Goal: Find specific page/section: Find specific page/section

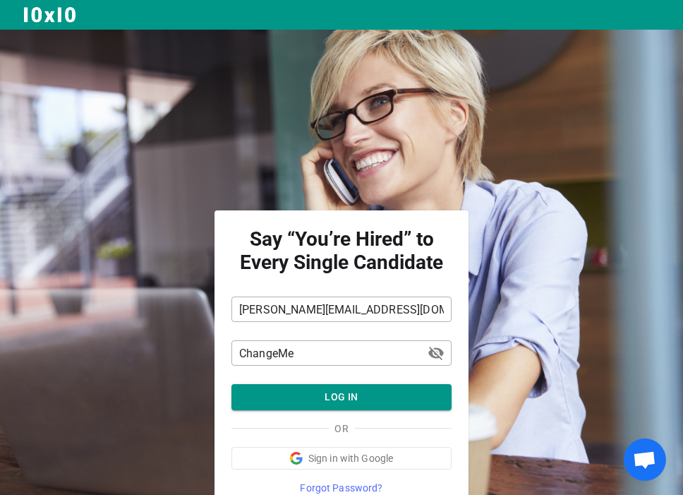
scroll to position [61, 0]
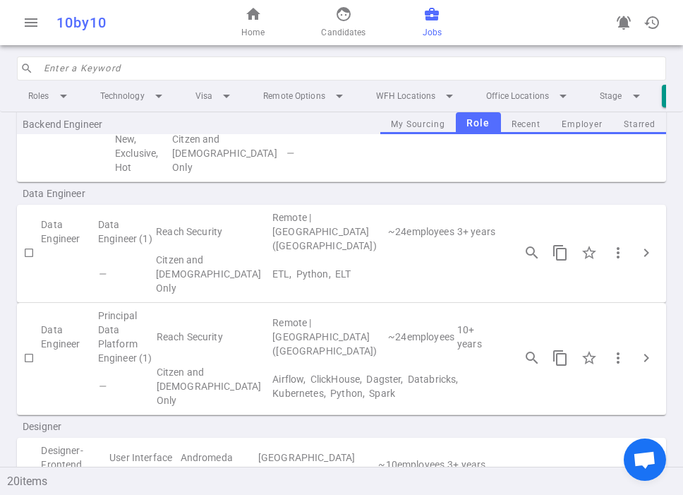
scroll to position [50, 0]
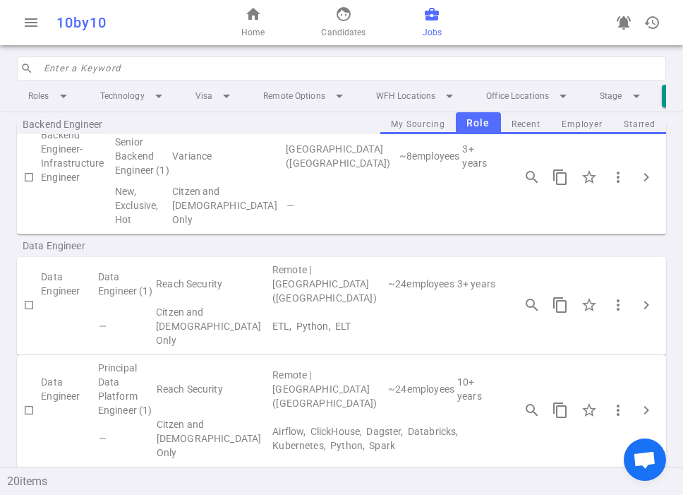
click at [128, 63] on input "search" at bounding box center [351, 68] width 614 height 23
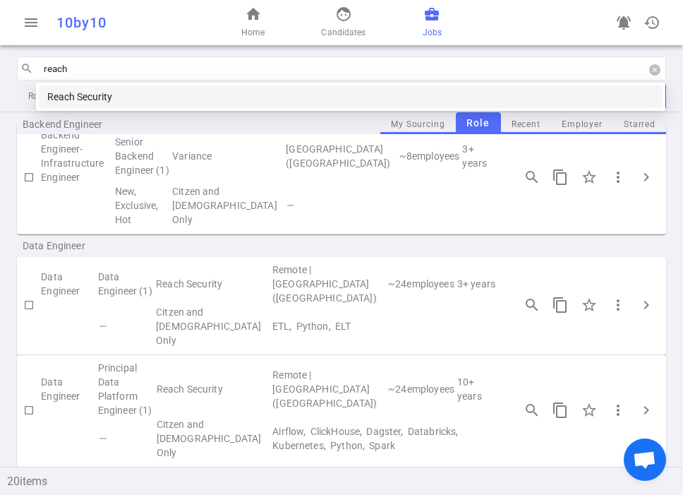
type input "reach s"
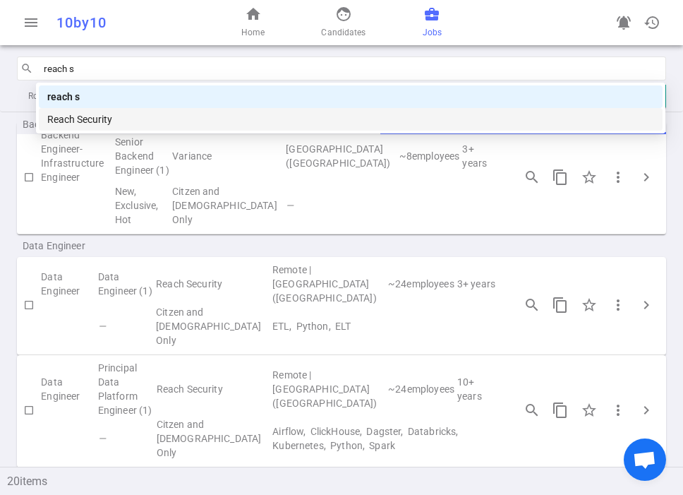
click at [76, 121] on div "Reach Security" at bounding box center [350, 120] width 607 height 16
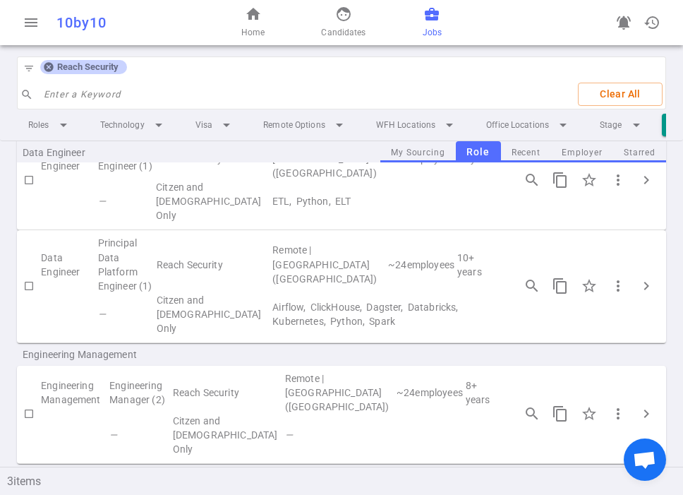
scroll to position [67, 0]
